Goal: Find specific page/section: Find specific page/section

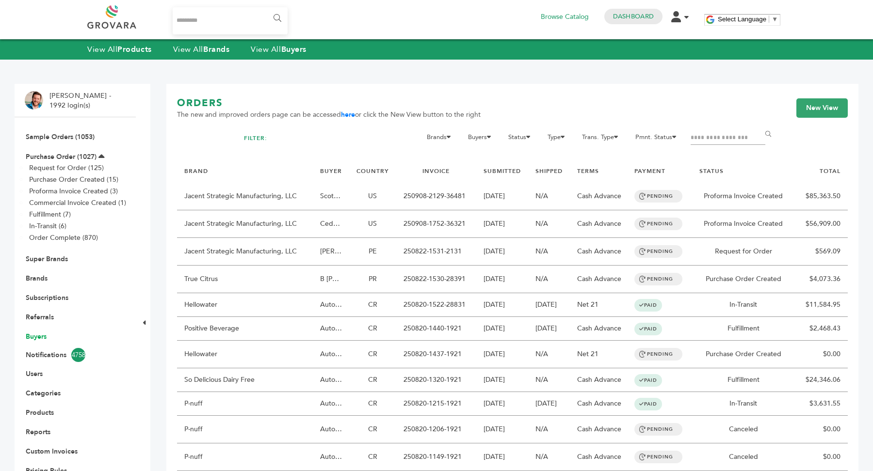
click at [39, 336] on link "Buyers" at bounding box center [36, 336] width 21 height 9
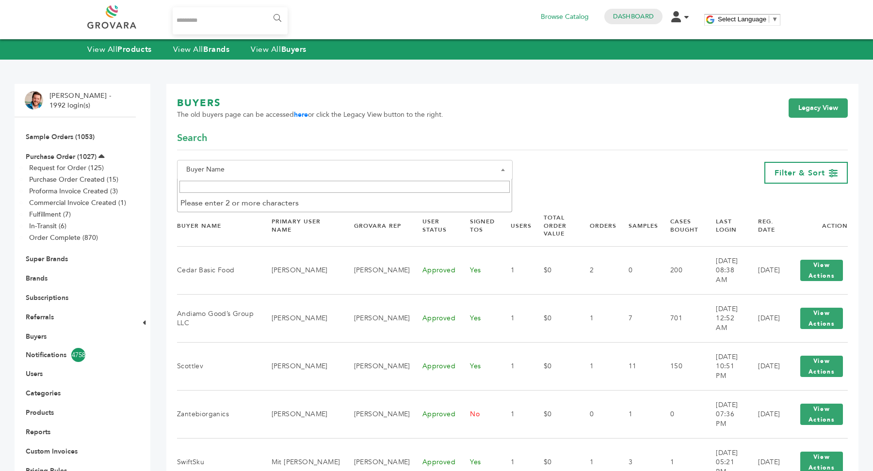
click at [255, 171] on span "Buyer Name" at bounding box center [344, 170] width 325 height 14
click at [244, 186] on input "Search" at bounding box center [344, 187] width 331 height 12
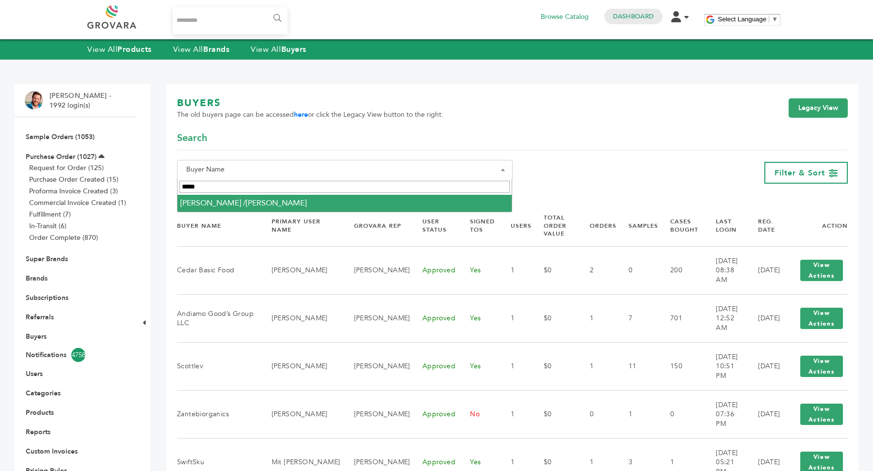
type input "*****"
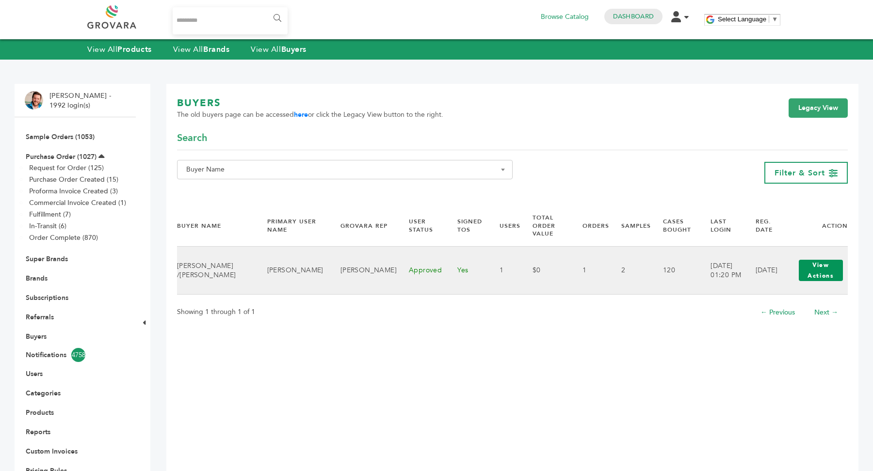
click at [825, 265] on button "View Actions" at bounding box center [821, 270] width 44 height 21
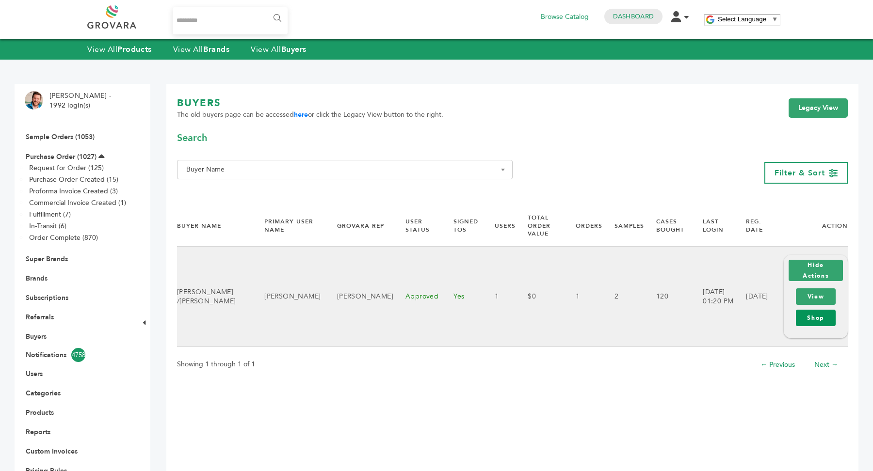
click at [815, 318] on link "Shop" at bounding box center [816, 318] width 40 height 16
